Goal: Find specific page/section: Find specific page/section

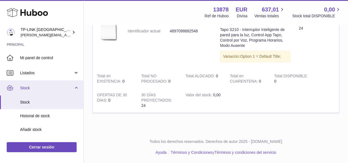
click at [74, 88] on link "Stock" at bounding box center [41, 87] width 83 height 15
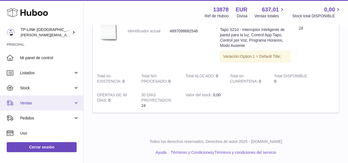
click at [80, 104] on link "Ventas" at bounding box center [41, 102] width 83 height 15
drag, startPoint x: 77, startPoint y: 100, endPoint x: 69, endPoint y: 118, distance: 19.8
click at [77, 100] on link "Ventas" at bounding box center [41, 102] width 83 height 15
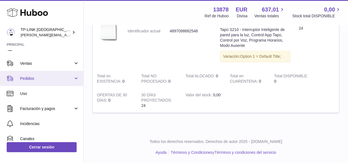
scroll to position [75, 0]
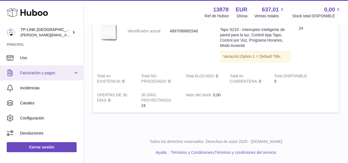
click at [50, 72] on span "Facturación y pagos" at bounding box center [46, 72] width 53 height 5
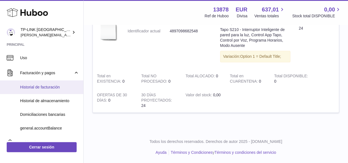
click at [46, 87] on span "Historial de facturación" at bounding box center [49, 86] width 59 height 5
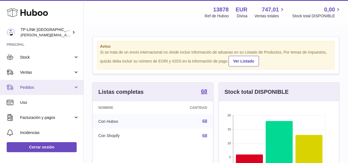
scroll to position [56, 0]
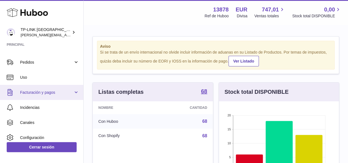
click at [78, 91] on link "Facturación y pagos" at bounding box center [41, 92] width 83 height 15
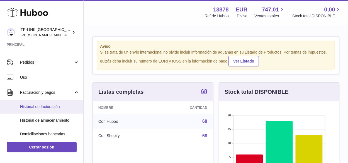
drag, startPoint x: 39, startPoint y: 105, endPoint x: 80, endPoint y: 104, distance: 41.5
click at [39, 105] on span "Historial de facturación" at bounding box center [49, 106] width 59 height 5
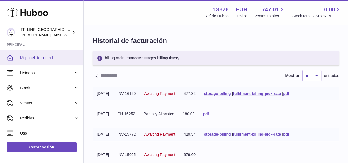
click at [55, 56] on span "Mi panel de control" at bounding box center [49, 57] width 59 height 5
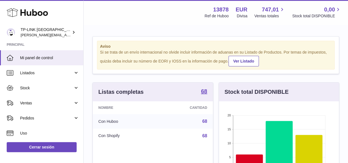
scroll to position [87, 120]
